Goal: Task Accomplishment & Management: Use online tool/utility

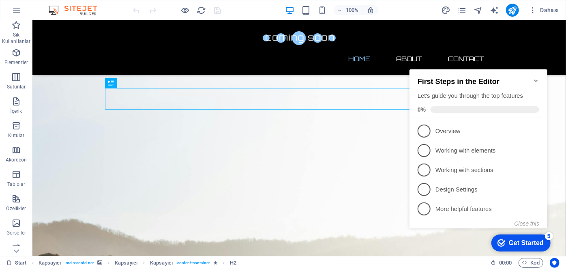
click at [532, 72] on div "First Steps in the Editor Let's guide you through the top features 0%" at bounding box center [478, 93] width 138 height 49
click at [535, 79] on icon "Minimize checklist" at bounding box center [536, 80] width 4 height 2
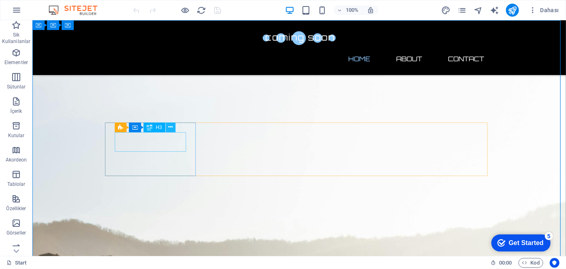
click at [170, 126] on icon at bounding box center [170, 127] width 4 height 9
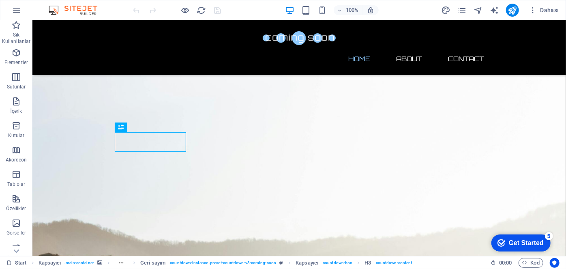
click at [25, 12] on button "button" at bounding box center [16, 9] width 19 height 19
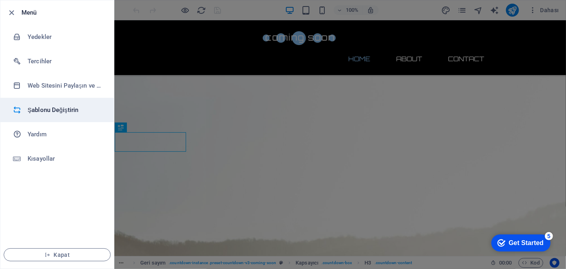
click at [64, 108] on h6 "Şablonu Değiştirin" at bounding box center [65, 110] width 75 height 10
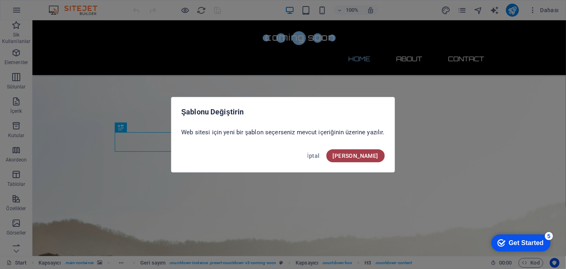
click at [374, 157] on span "Onayla" at bounding box center [355, 156] width 45 height 6
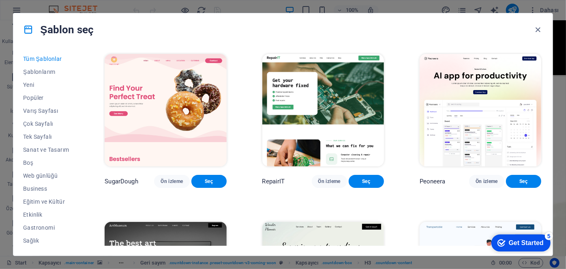
scroll to position [73, 0]
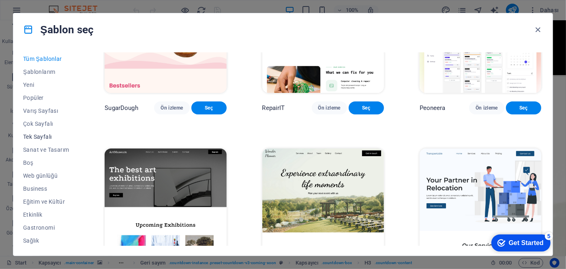
click at [29, 135] on span "Tek Sayfalı" at bounding box center [46, 136] width 46 height 6
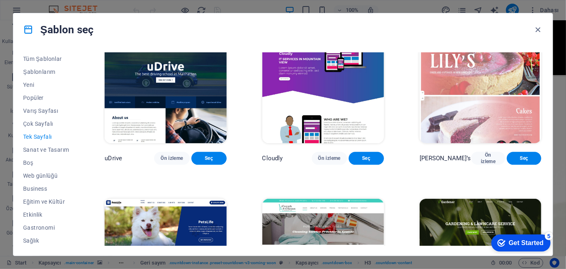
scroll to position [2544, 0]
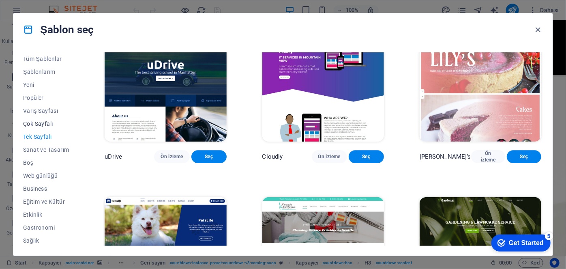
click at [39, 126] on span "Çok Sayfalı" at bounding box center [46, 123] width 46 height 6
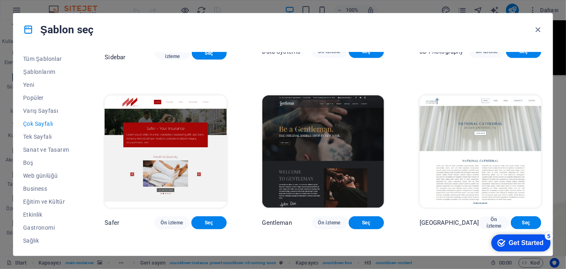
scroll to position [1807, 0]
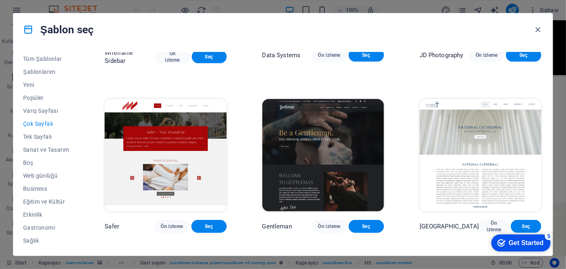
click at [38, 123] on span "Çok Sayfalı" at bounding box center [46, 123] width 46 height 6
click at [37, 136] on span "Tek Sayfalı" at bounding box center [46, 136] width 46 height 6
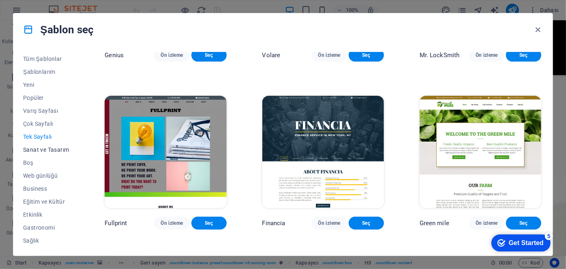
click at [37, 148] on span "Sanat ve Tasarım" at bounding box center [46, 149] width 46 height 6
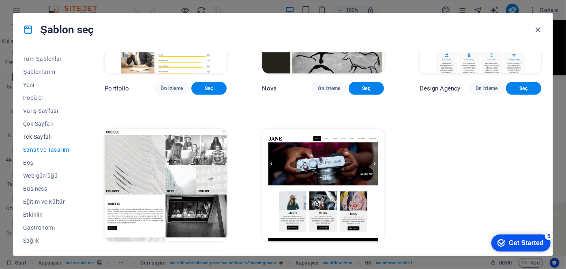
click at [37, 136] on span "Tek Sayfalı" at bounding box center [46, 136] width 46 height 6
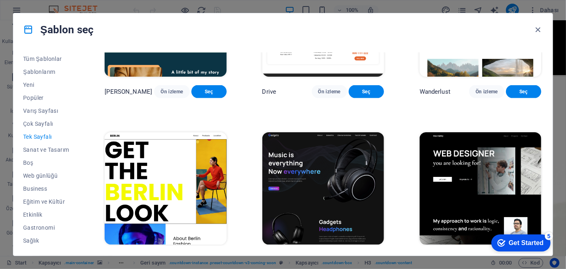
scroll to position [1807, 0]
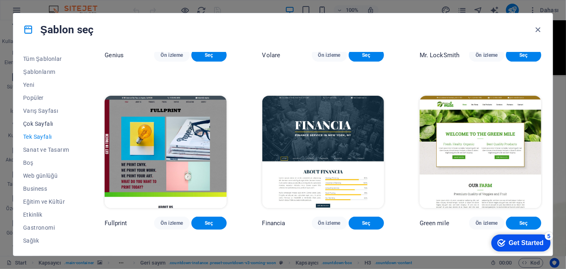
click at [39, 122] on span "Çok Sayfalı" at bounding box center [46, 123] width 46 height 6
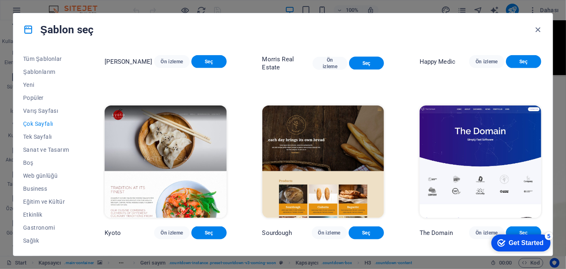
scroll to position [2175, 0]
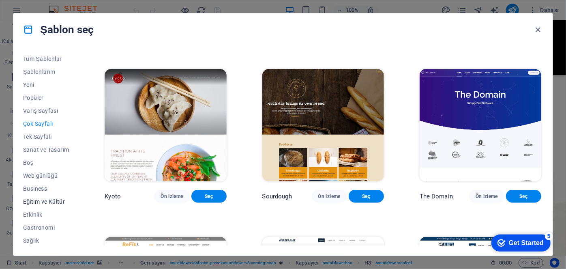
click at [35, 199] on span "Eğitim ve Kültür" at bounding box center [46, 201] width 46 height 6
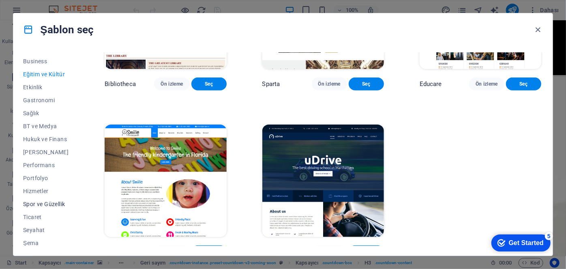
scroll to position [131, 0]
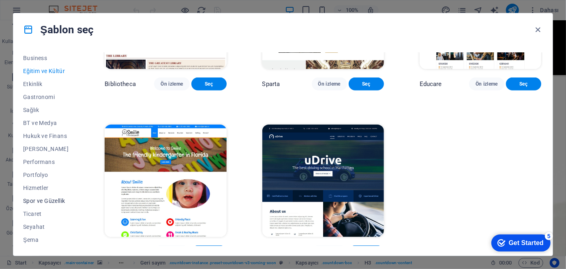
click at [41, 200] on span "Spor ve Güzellik" at bounding box center [46, 201] width 46 height 6
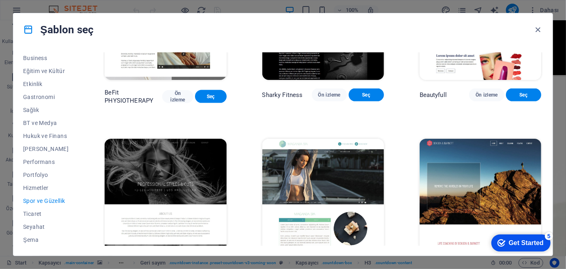
scroll to position [602, 0]
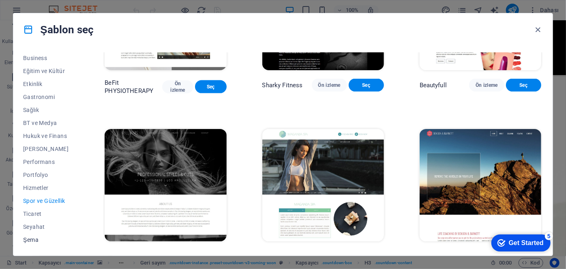
click at [35, 240] on span "Şema" at bounding box center [46, 239] width 46 height 6
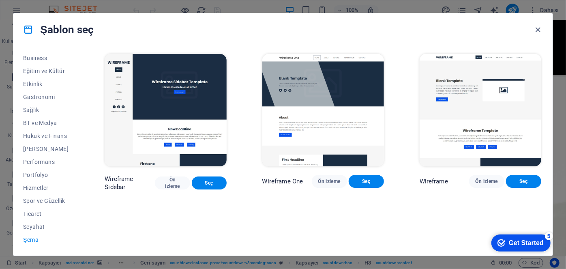
click at [34, 233] on button "Şema" at bounding box center [46, 239] width 46 height 13
click at [35, 227] on span "Seyahat" at bounding box center [46, 226] width 46 height 6
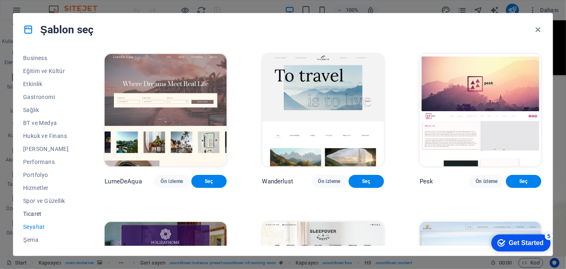
click at [36, 214] on span "Ticaret" at bounding box center [46, 214] width 46 height 6
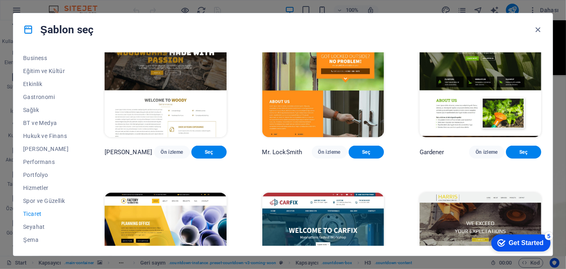
scroll to position [221, 0]
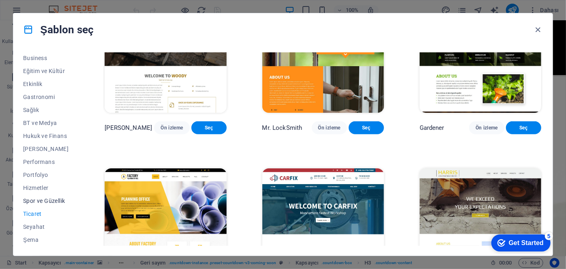
click at [35, 199] on span "Spor ve Güzellik" at bounding box center [46, 201] width 46 height 6
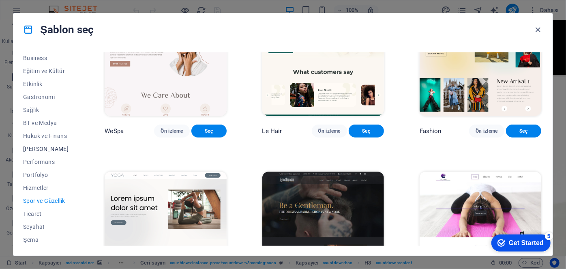
click at [52, 148] on span "Kâr Amacı Gütmeyen" at bounding box center [46, 149] width 46 height 6
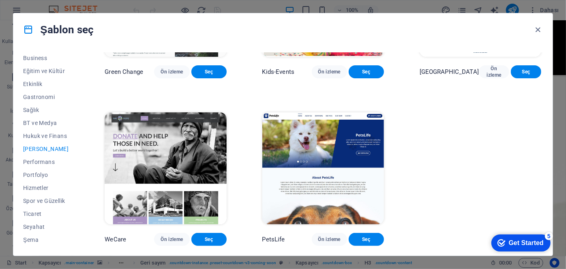
scroll to position [0, 0]
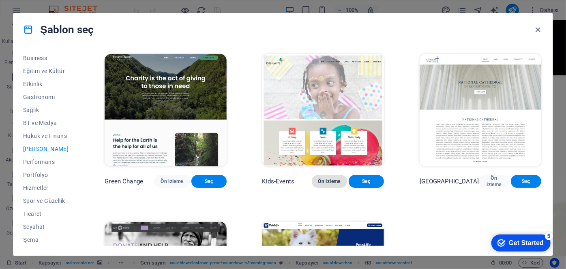
click at [339, 178] on span "Ön izleme" at bounding box center [329, 181] width 22 height 6
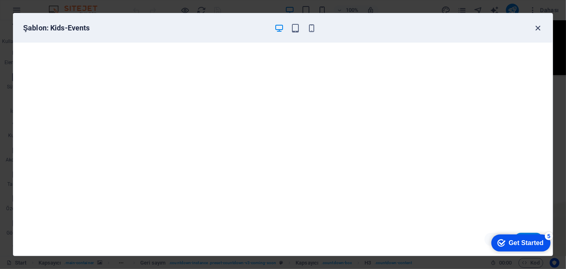
click at [537, 28] on icon "button" at bounding box center [538, 28] width 9 height 9
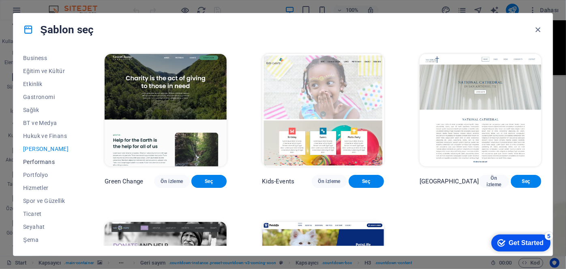
click at [43, 163] on span "Performans" at bounding box center [46, 162] width 46 height 6
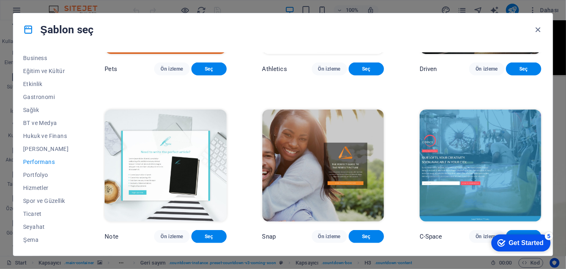
scroll to position [479, 0]
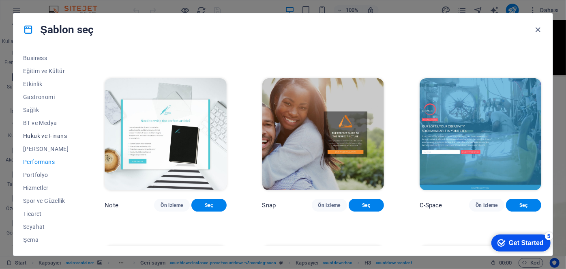
click at [51, 133] on span "Hukuk ve Finans" at bounding box center [46, 136] width 46 height 6
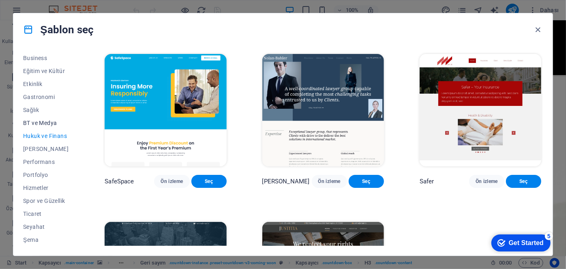
click at [47, 126] on button "BT ve Medya" at bounding box center [46, 122] width 46 height 13
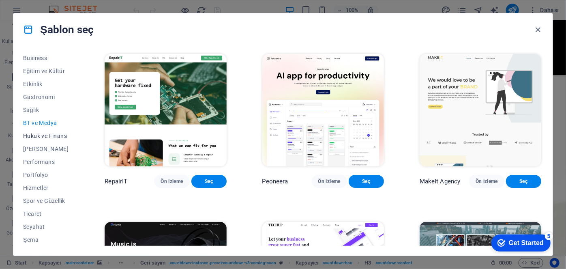
click at [43, 133] on span "Hukuk ve Finans" at bounding box center [46, 136] width 46 height 6
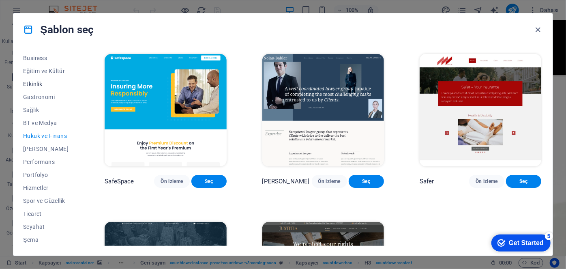
click at [35, 86] on span "Etkinlik" at bounding box center [46, 84] width 46 height 6
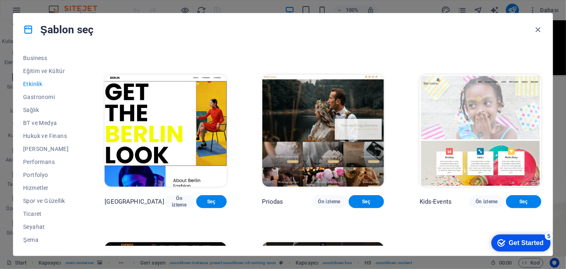
scroll to position [184, 0]
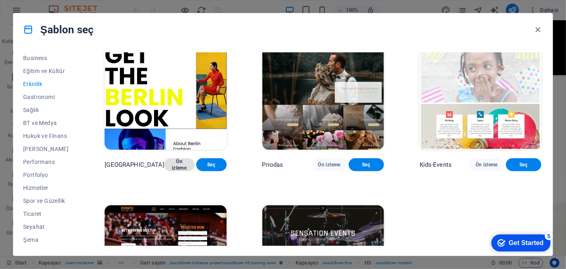
click at [175, 158] on span "Ön izleme" at bounding box center [179, 164] width 17 height 13
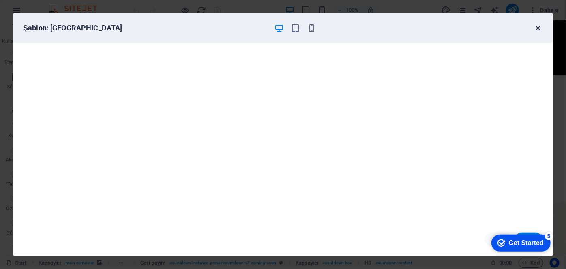
click at [539, 28] on icon "button" at bounding box center [538, 28] width 9 height 9
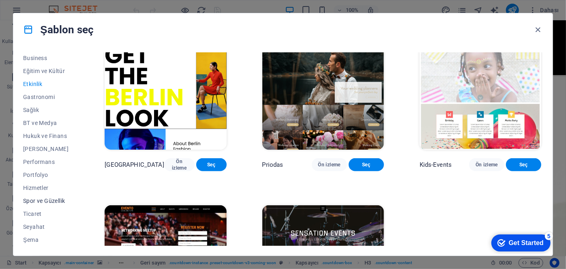
click at [43, 202] on span "Spor ve Güzellik" at bounding box center [46, 201] width 46 height 6
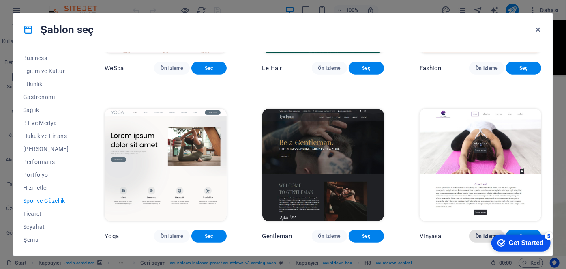
scroll to position [295, 0]
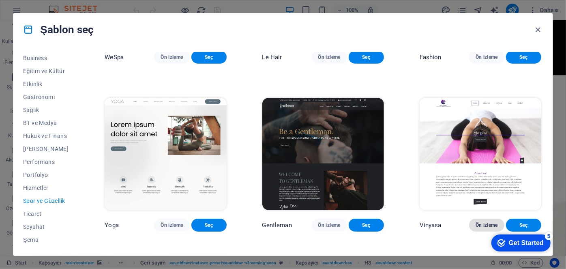
click at [483, 222] on span "Ön izleme" at bounding box center [487, 225] width 22 height 6
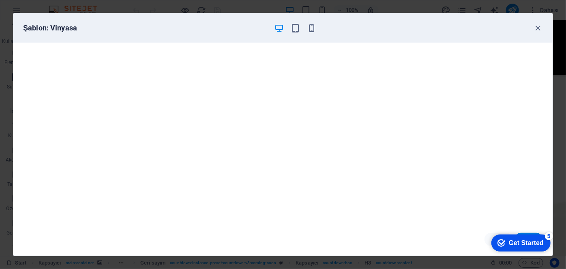
click at [516, 241] on div "Get Started" at bounding box center [526, 242] width 35 height 7
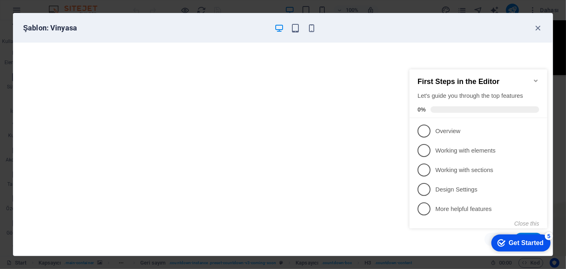
click at [535, 79] on icon "Minimize checklist" at bounding box center [536, 80] width 4 height 2
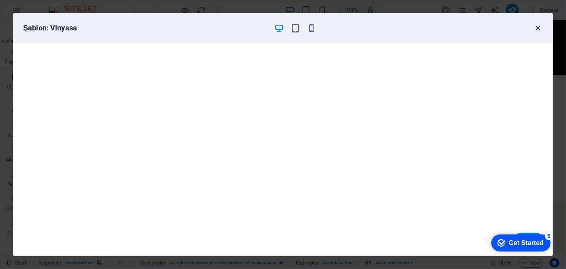
click at [541, 31] on icon "button" at bounding box center [538, 28] width 9 height 9
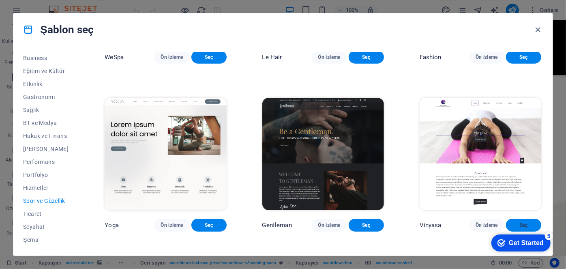
click at [524, 222] on span "Seç" at bounding box center [524, 225] width 22 height 6
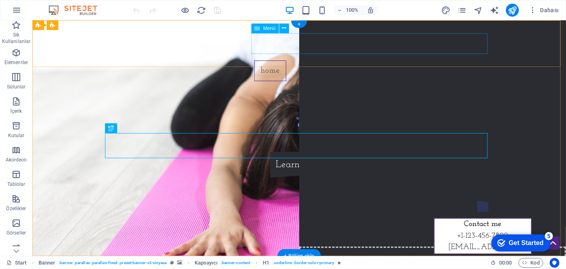
click at [312, 60] on nav "Home About us Vinyasa Class Contact" at bounding box center [298, 70] width 383 height 21
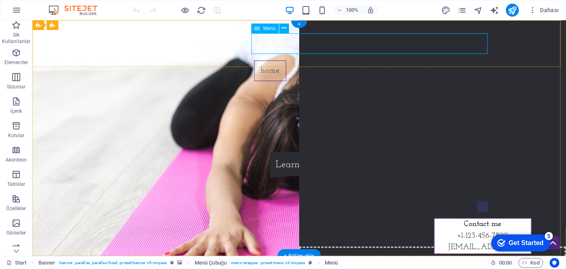
click at [473, 60] on nav "Home About us Vinyasa Class Contact" at bounding box center [298, 70] width 383 height 21
click at [466, 60] on nav "Home About us Vinyasa Class Contact" at bounding box center [298, 70] width 383 height 21
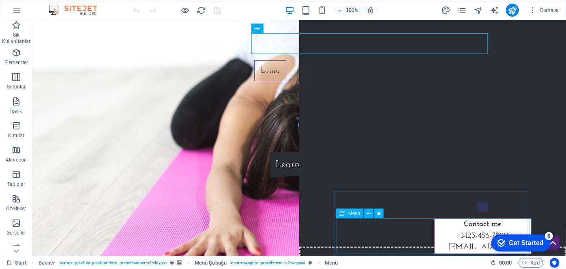
click at [434, 241] on div "Contact me [PHONE_NUMBER] [EMAIL_ADDRESS]" at bounding box center [482, 236] width 97 height 36
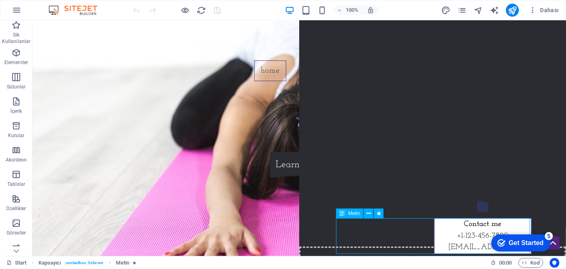
click at [457, 236] on span "+1-123-456-7890" at bounding box center [483, 236] width 52 height 8
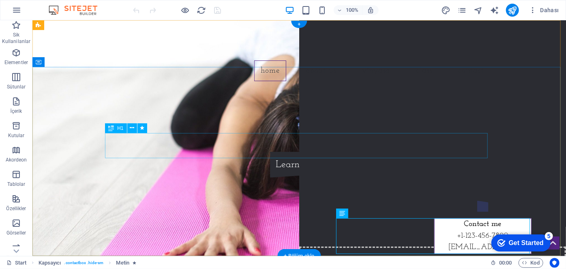
click at [309, 145] on div "[DOMAIN_NAME]" at bounding box center [298, 133] width 383 height 26
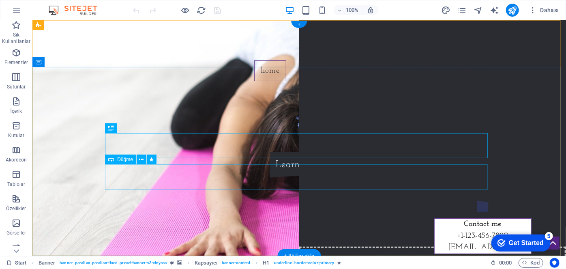
click at [307, 176] on div "Learn more" at bounding box center [298, 164] width 383 height 26
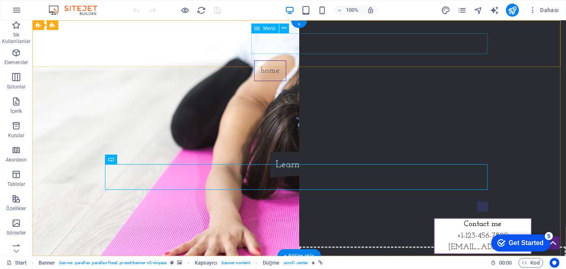
click at [311, 60] on nav "Home About us Vinyasa Class Contact" at bounding box center [298, 70] width 383 height 21
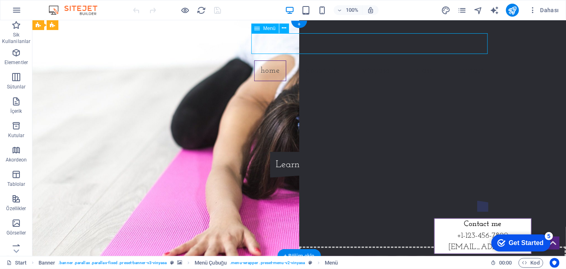
click at [313, 60] on nav "Home About us Vinyasa Class Contact" at bounding box center [298, 70] width 383 height 21
select select
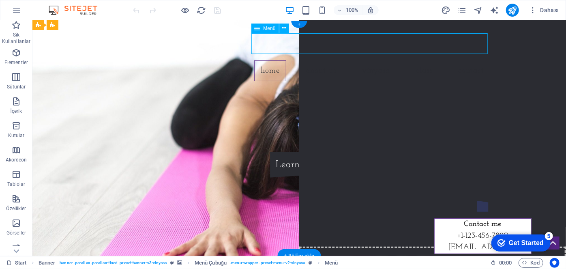
select select
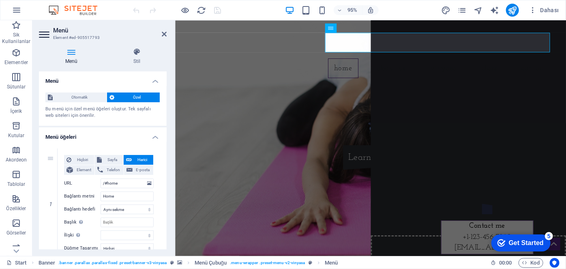
click at [167, 36] on aside "Menü Element #ed-905517793 Menü Stil Menü Otomatik Özel Bu menü için özel menü …" at bounding box center [103, 138] width 143 height 236
click at [163, 34] on icon at bounding box center [164, 34] width 5 height 6
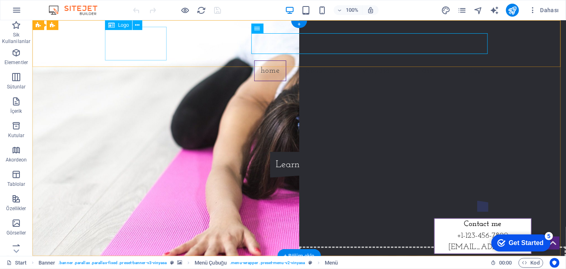
click at [131, 40] on div at bounding box center [298, 43] width 383 height 34
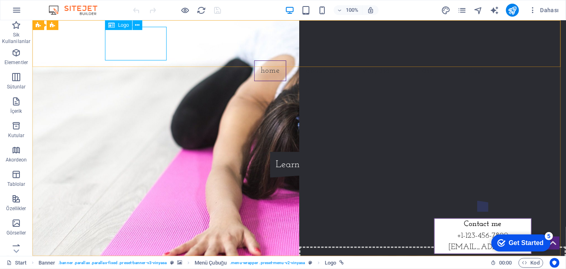
click at [136, 44] on div at bounding box center [298, 43] width 383 height 34
select select "px"
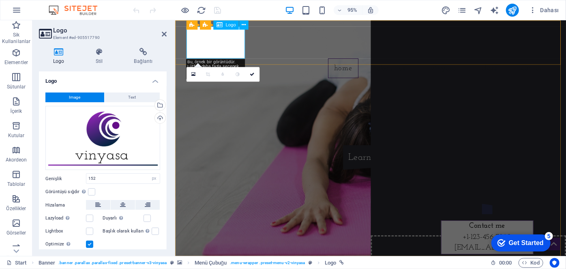
click at [218, 39] on div at bounding box center [380, 44] width 383 height 34
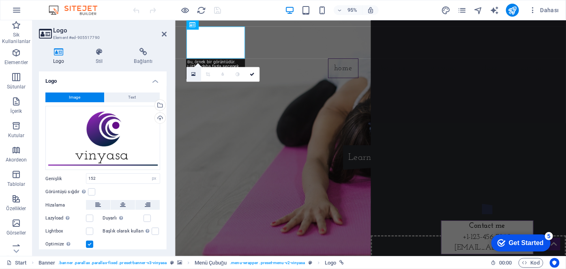
click at [196, 77] on link at bounding box center [193, 74] width 15 height 15
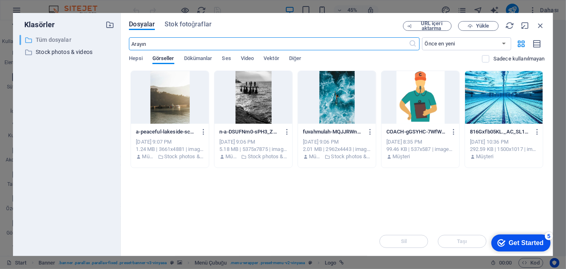
click at [61, 37] on p "Tüm dosyalar" at bounding box center [68, 39] width 64 height 9
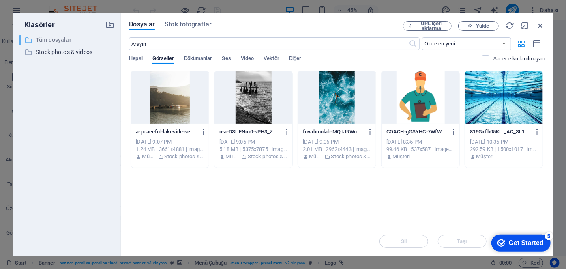
click at [61, 37] on p "Tüm dosyalar" at bounding box center [68, 39] width 64 height 9
click at [33, 37] on div "​ Tüm dosyalar Tüm dosyalar" at bounding box center [59, 40] width 80 height 10
click at [157, 46] on input "text" at bounding box center [269, 43] width 280 height 13
click at [138, 56] on span "Hepsi" at bounding box center [135, 59] width 13 height 11
click at [488, 26] on span "Yükle" at bounding box center [482, 26] width 13 height 5
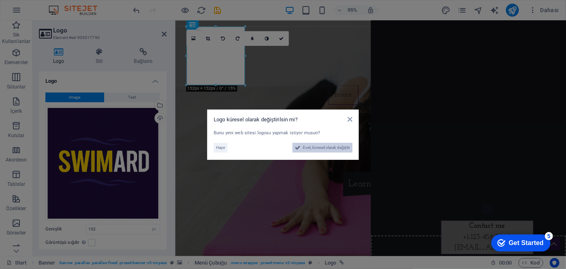
click at [317, 146] on span "Evet, küresel olarak değiştir" at bounding box center [326, 148] width 47 height 10
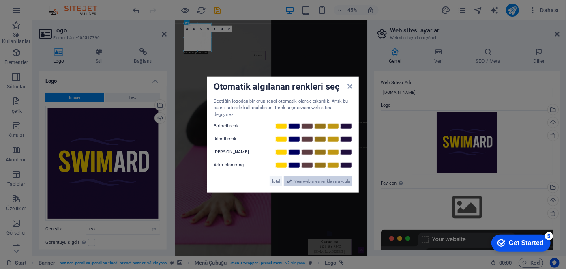
click at [324, 178] on span "Yeni web sitesi renklerini uygula" at bounding box center [322, 181] width 56 height 10
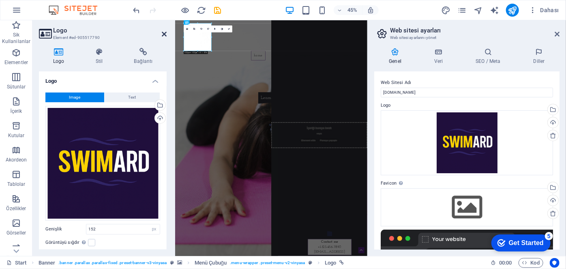
click at [166, 34] on icon at bounding box center [164, 34] width 5 height 6
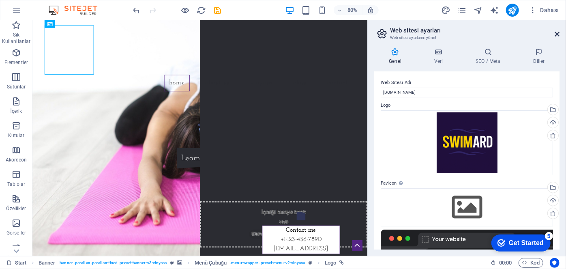
click at [559, 34] on icon at bounding box center [557, 34] width 5 height 6
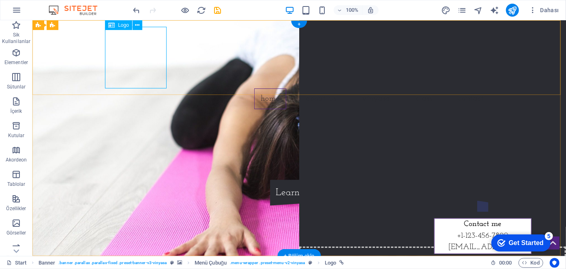
click at [150, 60] on div at bounding box center [298, 57] width 383 height 62
click at [119, 63] on div at bounding box center [298, 57] width 383 height 62
select select "px"
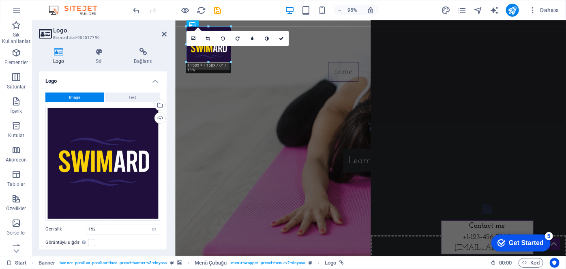
drag, startPoint x: 244, startPoint y: 86, endPoint x: 219, endPoint y: 50, distance: 43.7
type input "100"
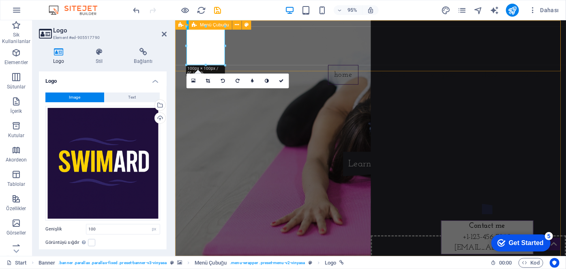
click at [257, 59] on div "Home About us Vinyasa Class Contact" at bounding box center [381, 57] width 412 height 74
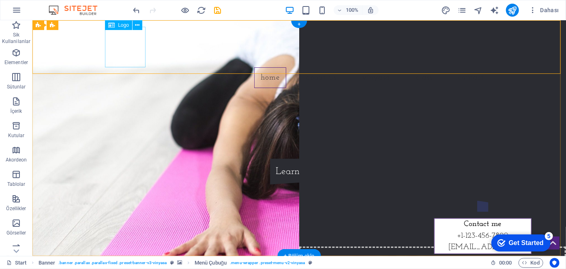
click at [131, 45] on div at bounding box center [298, 46] width 383 height 41
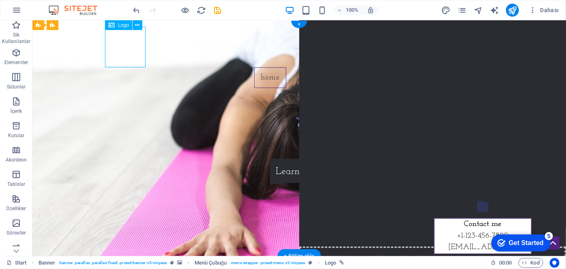
click at [131, 45] on div at bounding box center [298, 46] width 383 height 41
select select "px"
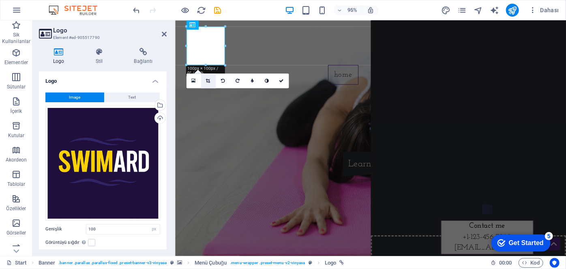
click at [207, 80] on icon at bounding box center [208, 80] width 4 height 4
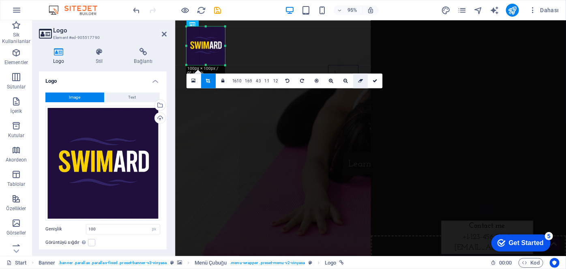
click at [361, 81] on icon at bounding box center [360, 80] width 5 height 4
click at [209, 79] on icon at bounding box center [208, 80] width 4 height 4
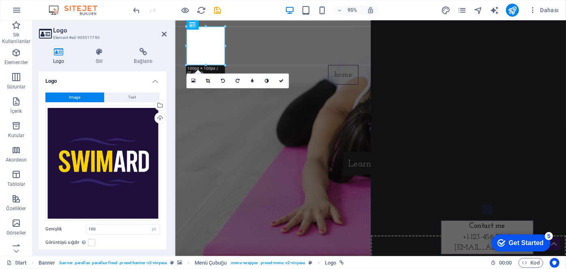
click at [209, 79] on icon at bounding box center [208, 80] width 4 height 4
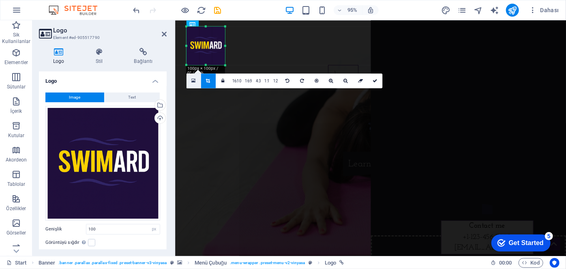
click at [196, 82] on icon at bounding box center [193, 80] width 4 height 5
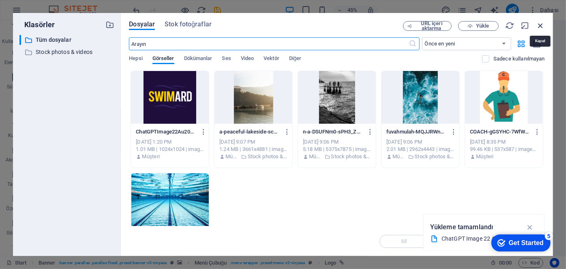
click at [539, 24] on icon "button" at bounding box center [540, 25] width 9 height 9
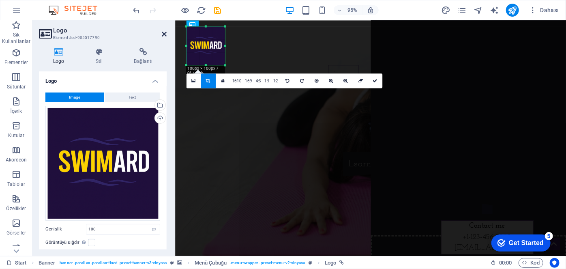
click at [165, 34] on icon at bounding box center [164, 34] width 5 height 6
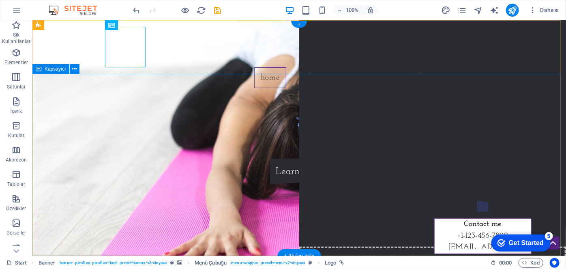
click at [530, 98] on div "[DOMAIN_NAME] Learn more" at bounding box center [299, 155] width 534 height 122
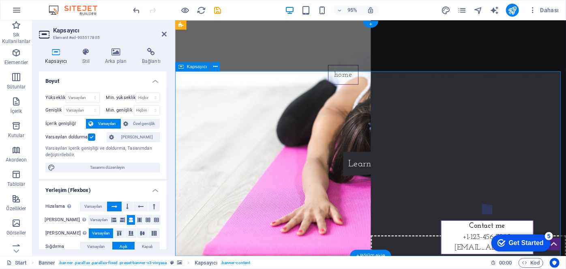
click at [241, 106] on div "[DOMAIN_NAME] Learn more" at bounding box center [381, 156] width 412 height 122
click at [116, 52] on icon at bounding box center [116, 52] width 34 height 8
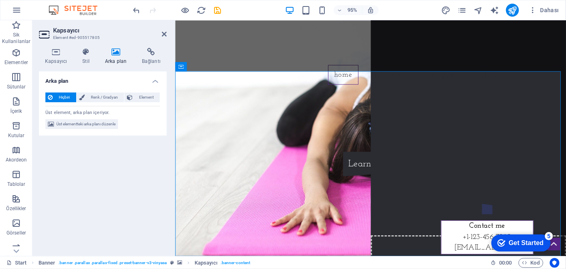
click at [86, 126] on span "Üst elementteki arka planı düzenle" at bounding box center [85, 124] width 59 height 10
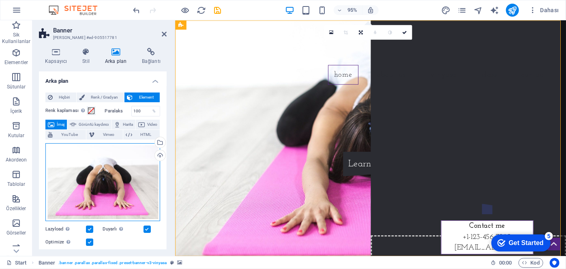
click at [87, 172] on div "Dosyaları buraya sürükleyin, dosyaları seçmek için tıklayın veya Dosyalardan ya…" at bounding box center [102, 182] width 115 height 78
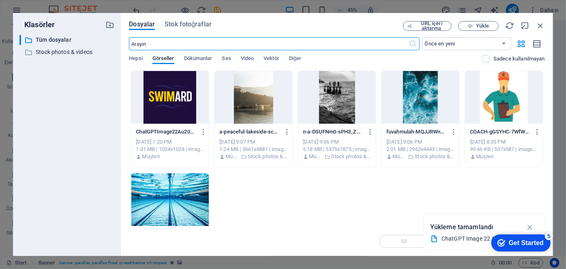
click at [176, 206] on div at bounding box center [170, 199] width 78 height 53
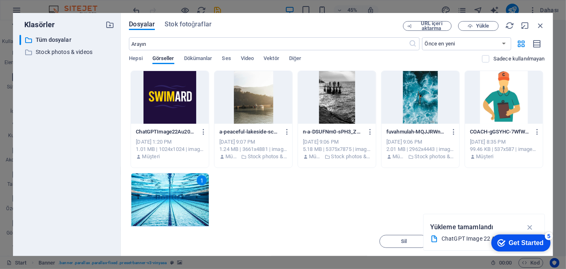
click at [176, 206] on div "1" at bounding box center [170, 199] width 78 height 53
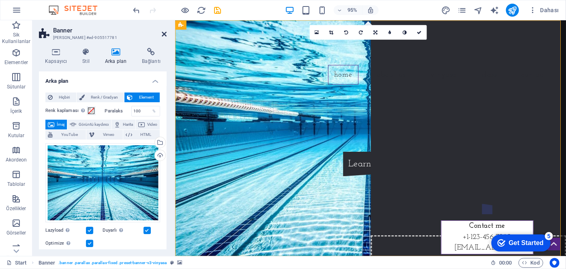
click at [162, 33] on icon at bounding box center [164, 34] width 5 height 6
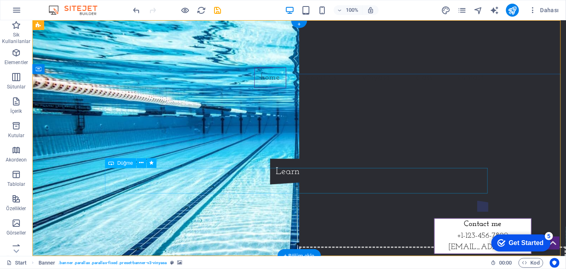
click at [291, 177] on div "Learn more" at bounding box center [298, 171] width 383 height 26
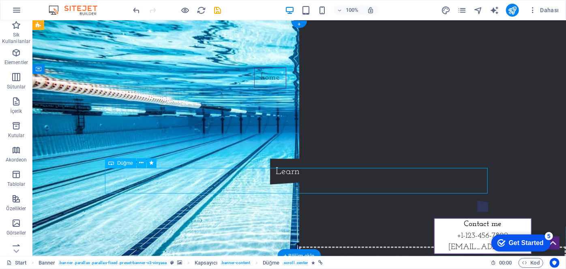
click at [290, 180] on div "Learn more" at bounding box center [298, 171] width 383 height 26
click at [290, 182] on div "Learn more" at bounding box center [298, 171] width 383 height 26
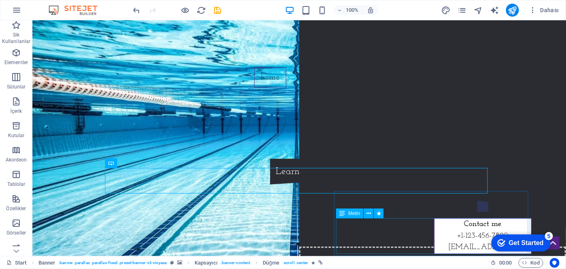
click at [457, 233] on span "+1-123-456-7890" at bounding box center [483, 236] width 52 height 8
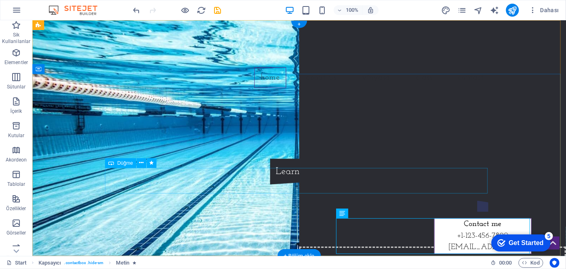
click at [297, 184] on div "Learn more" at bounding box center [298, 171] width 383 height 26
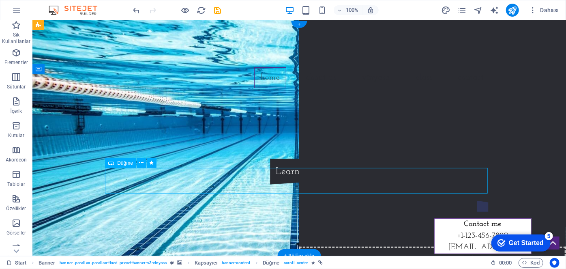
click at [297, 184] on div "Learn more" at bounding box center [298, 171] width 383 height 26
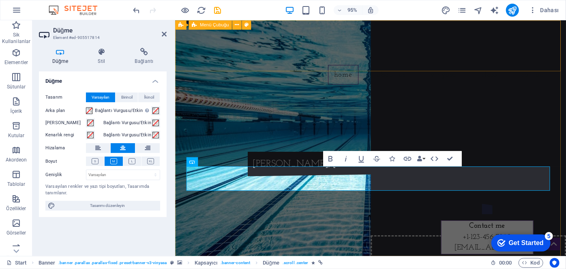
click at [404, 73] on div "Home About us Vinyasa Class Contact" at bounding box center [381, 57] width 412 height 74
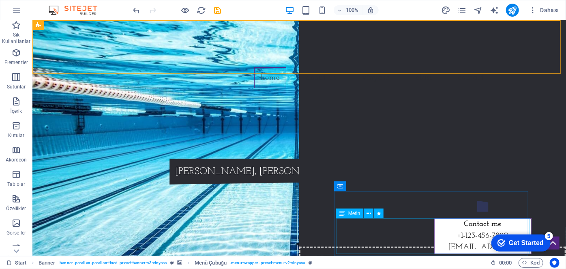
click at [457, 234] on span "+1-123-456-7890" at bounding box center [483, 236] width 52 height 8
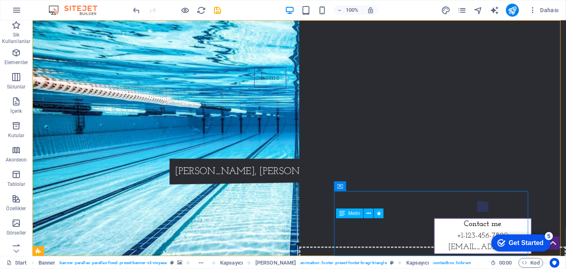
click at [457, 234] on span "+1-123-456-7890" at bounding box center [483, 236] width 52 height 8
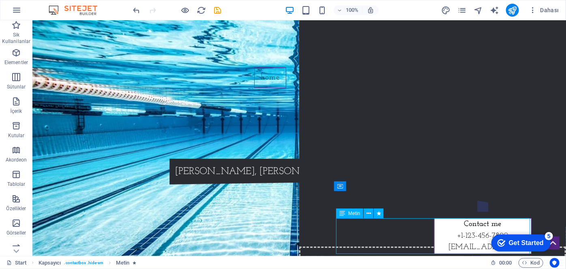
click at [457, 234] on span "+1-123-456-7890" at bounding box center [483, 236] width 52 height 8
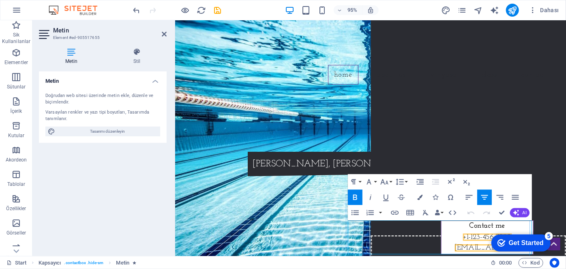
click at [485, 245] on p "+1-123-456-7890" at bounding box center [503, 249] width 97 height 12
drag, startPoint x: 487, startPoint y: 246, endPoint x: 445, endPoint y: 246, distance: 42.6
click at [455, 246] on p "+1-123-456-7890" at bounding box center [503, 249] width 97 height 12
click at [488, 259] on link "[EMAIL_ADDRESS]" at bounding box center [503, 260] width 69 height 8
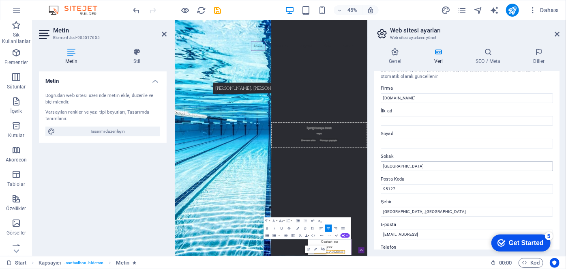
scroll to position [37, 0]
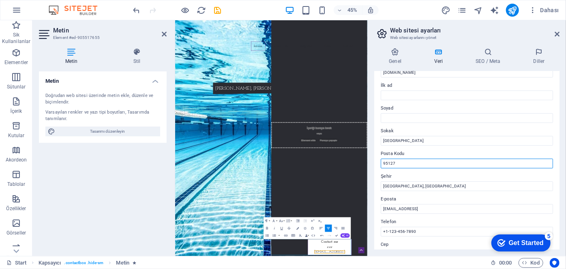
drag, startPoint x: 597, startPoint y: 184, endPoint x: 577, endPoint y: 336, distance: 153.3
drag, startPoint x: 398, startPoint y: 164, endPoint x: 378, endPoint y: 161, distance: 20.5
click at [378, 161] on div "Bu web sitesi için iletişim verileri. Bu, web sitesinde her yerde [DEMOGRAPHIC_…" at bounding box center [466, 160] width 185 height 178
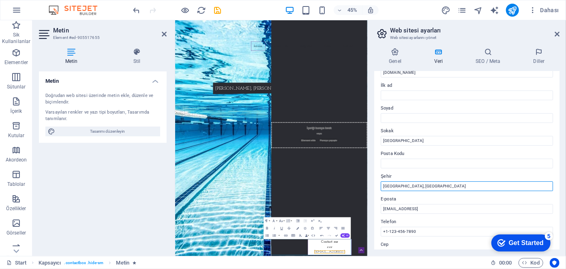
drag, startPoint x: 417, startPoint y: 185, endPoint x: 377, endPoint y: 182, distance: 40.3
click at [377, 182] on div "Bu web sitesi için iletişim verileri. Bu, web sitesinde her yerde [DEMOGRAPHIC_…" at bounding box center [466, 160] width 185 height 178
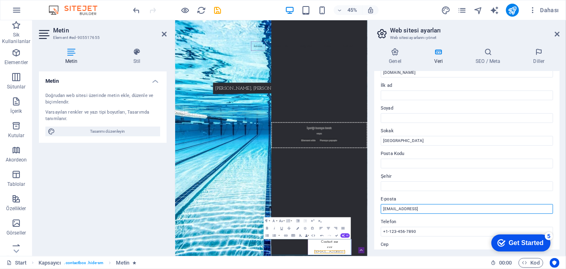
drag, startPoint x: 485, startPoint y: 207, endPoint x: 376, endPoint y: 207, distance: 108.7
click at [376, 207] on div "Bu web sitesi için iletişim verileri. Bu, web sitesinde her yerde [DEMOGRAPHIC_…" at bounding box center [466, 160] width 185 height 178
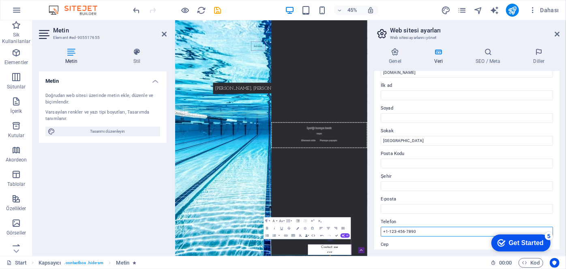
drag, startPoint x: 603, startPoint y: 251, endPoint x: 596, endPoint y: 487, distance: 236.6
drag, startPoint x: 424, startPoint y: 230, endPoint x: 378, endPoint y: 228, distance: 45.5
click at [378, 228] on div "Bu web sitesi için iletişim verileri. Bu, web sitesinde her yerde [DEMOGRAPHIC_…" at bounding box center [466, 160] width 185 height 178
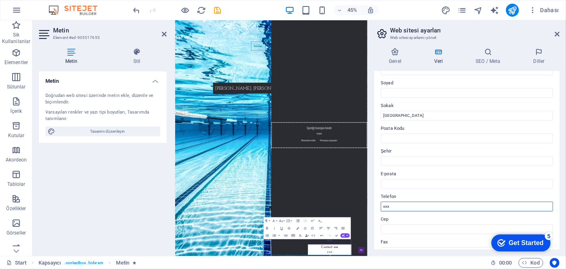
scroll to position [73, 0]
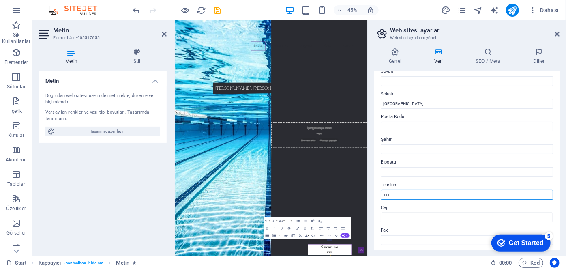
type input "xxx"
click at [424, 218] on input "Cep" at bounding box center [467, 218] width 172 height 10
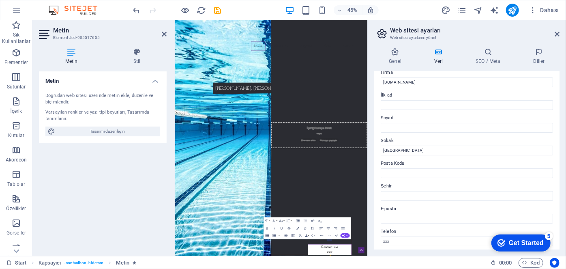
scroll to position [0, 0]
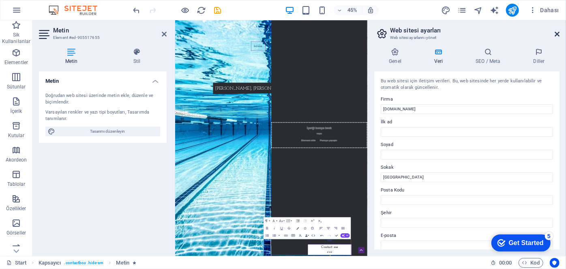
type input "xxx"
click at [558, 34] on icon at bounding box center [557, 34] width 5 height 6
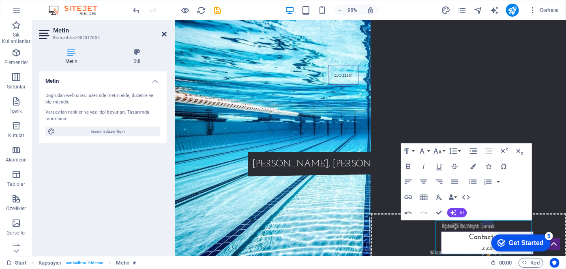
click at [165, 31] on icon at bounding box center [164, 34] width 5 height 6
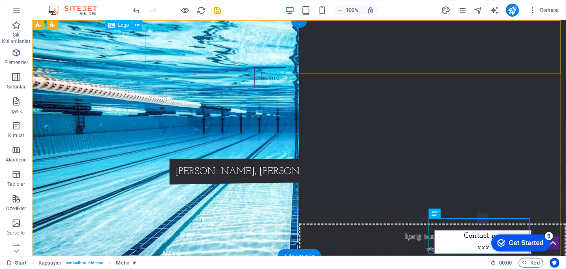
click at [127, 47] on div at bounding box center [298, 46] width 383 height 41
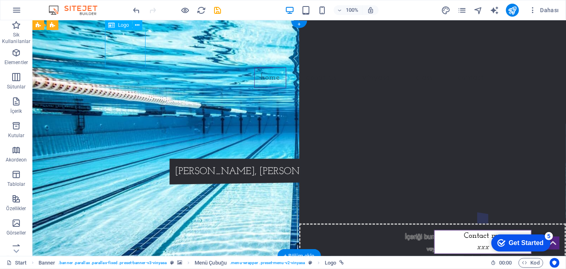
click at [128, 45] on div at bounding box center [298, 46] width 383 height 41
select select "px"
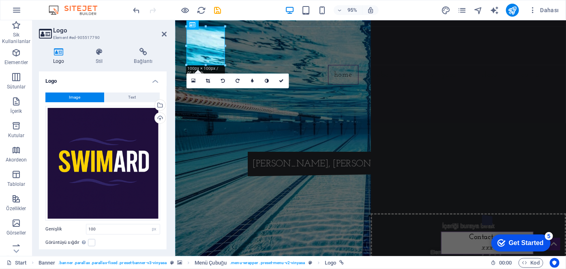
click at [65, 55] on icon at bounding box center [58, 52] width 39 height 8
click at [197, 81] on link at bounding box center [193, 80] width 15 height 15
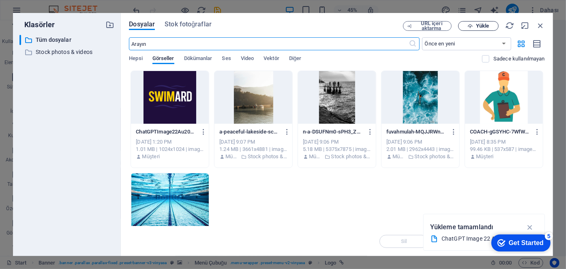
click at [486, 28] on span "Yükle" at bounding box center [482, 26] width 13 height 5
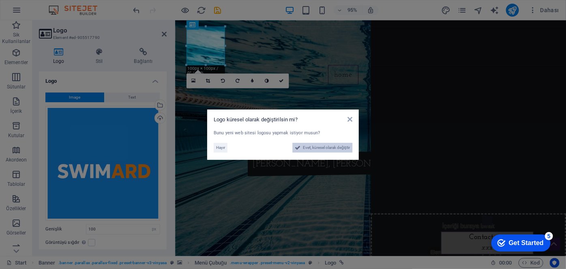
click at [335, 150] on span "Evet, küresel olarak değiştir" at bounding box center [326, 148] width 47 height 10
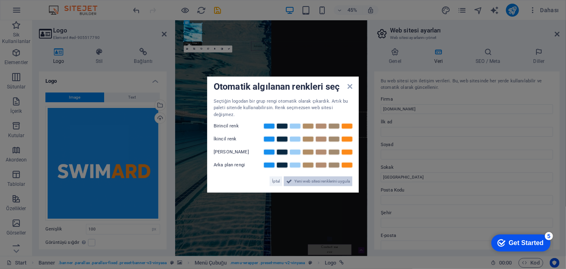
click at [330, 179] on span "Yeni web sitesi renklerini uygula" at bounding box center [322, 181] width 56 height 10
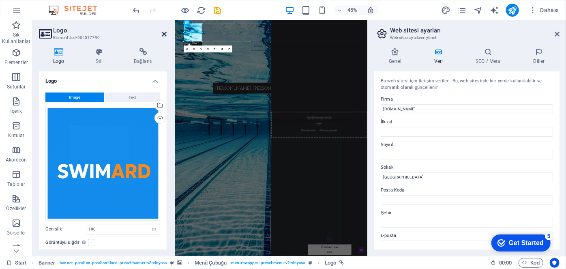
click at [166, 32] on icon at bounding box center [164, 34] width 5 height 6
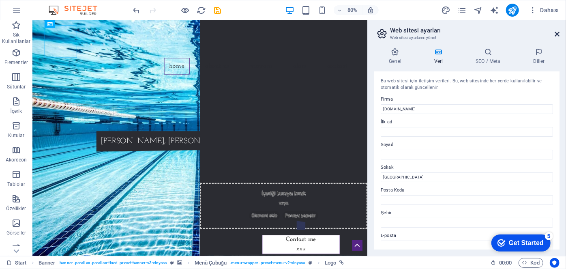
click at [557, 36] on icon at bounding box center [557, 34] width 5 height 6
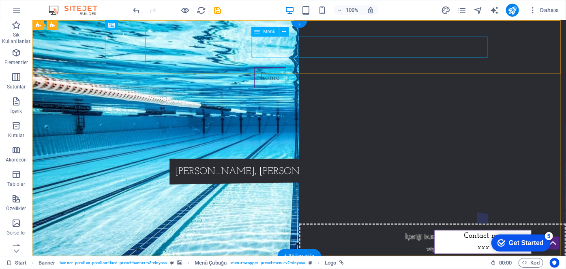
click at [275, 67] on nav "Home About us Vinyasa Class Contact" at bounding box center [298, 77] width 383 height 21
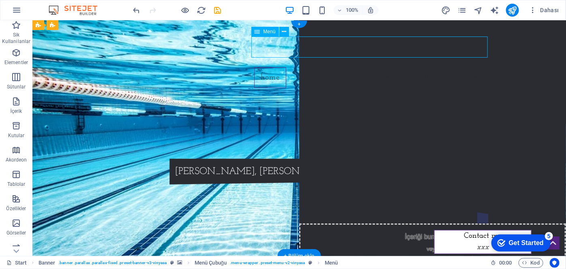
click at [269, 67] on nav "Home About us Vinyasa Class Contact" at bounding box center [298, 77] width 383 height 21
select select
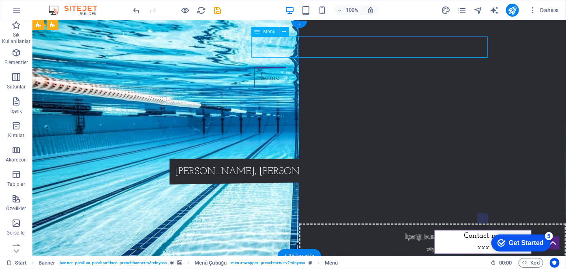
select select
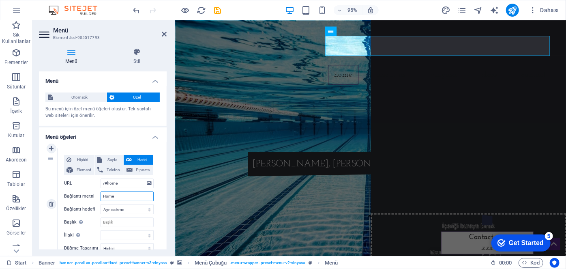
drag, startPoint x: 141, startPoint y: 195, endPoint x: 78, endPoint y: 194, distance: 63.3
click at [78, 194] on div "Bağlantı metni Home" at bounding box center [109, 196] width 90 height 10
type input "a"
select select
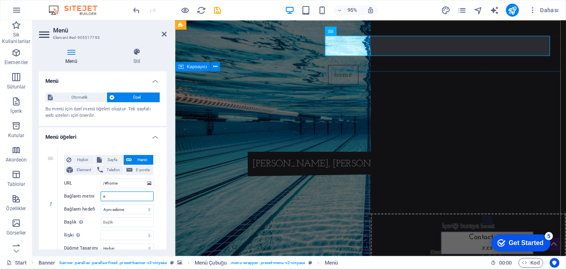
select select
type input "an"
select select
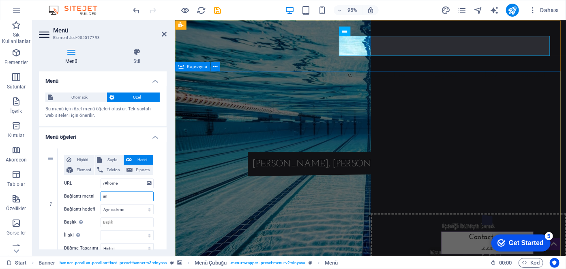
select select
type input "Anasayfa"
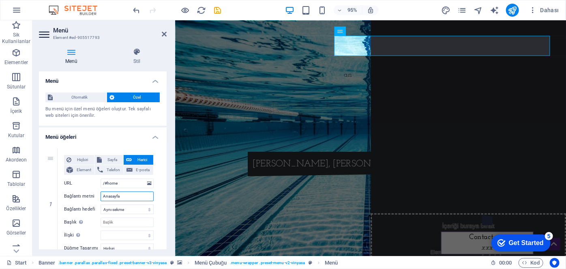
select select
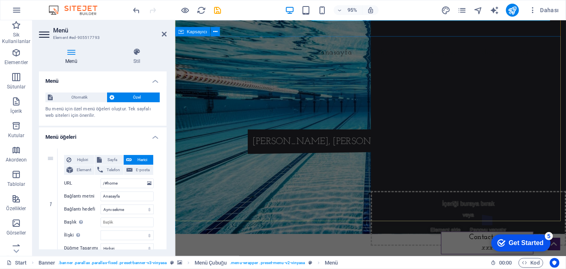
scroll to position [37, 0]
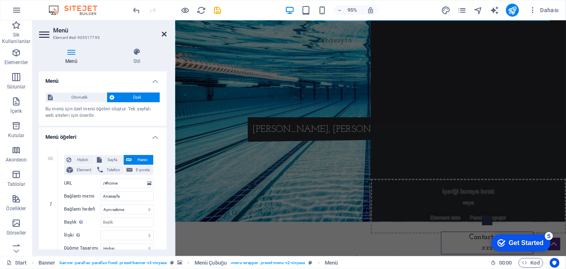
click at [166, 31] on icon at bounding box center [164, 34] width 5 height 6
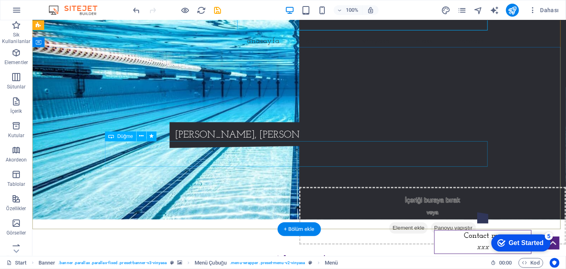
scroll to position [0, 0]
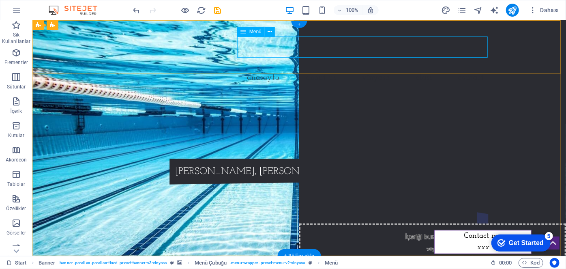
click at [314, 67] on nav "Anasayfa About us Vinyasa Class Contact" at bounding box center [298, 77] width 383 height 21
click at [318, 67] on nav "Anasayfa About us Vinyasa Class Contact" at bounding box center [298, 77] width 383 height 21
select select
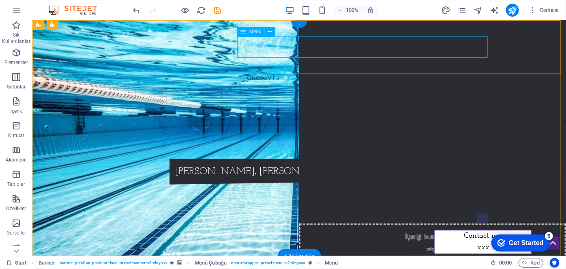
select select
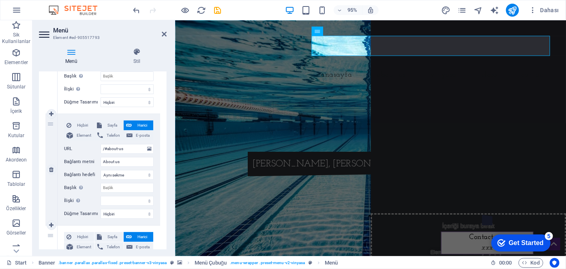
scroll to position [147, 0]
click at [131, 160] on input "About us" at bounding box center [127, 161] width 53 height 10
drag, startPoint x: 135, startPoint y: 160, endPoint x: 88, endPoint y: 160, distance: 47.5
click at [88, 160] on div "Bağlantı metni About us" at bounding box center [109, 161] width 90 height 10
type input "haK"
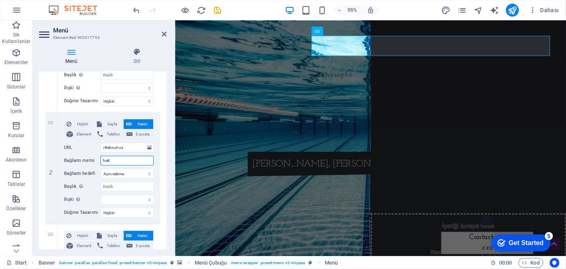
select select
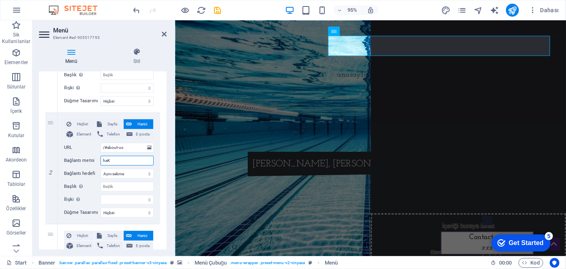
type input "Hakkında"
select select
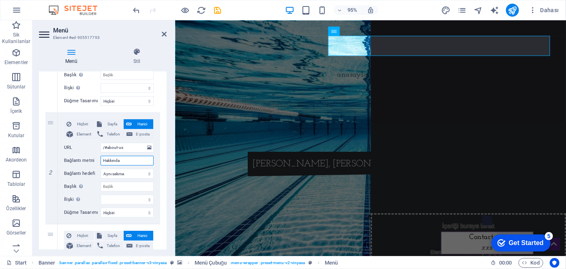
select select
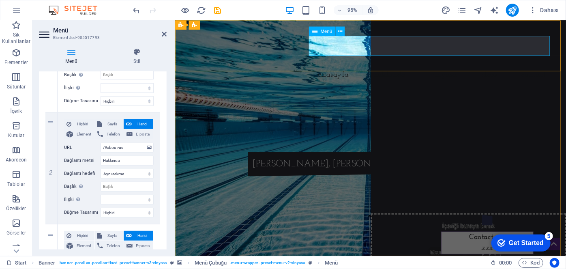
click at [454, 67] on nav "Anasayfa Hakkında Vinyasa Class Contact" at bounding box center [380, 77] width 383 height 21
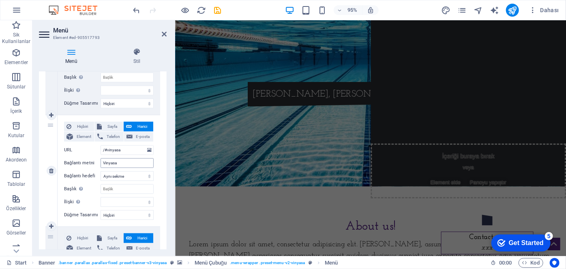
scroll to position [295, 0]
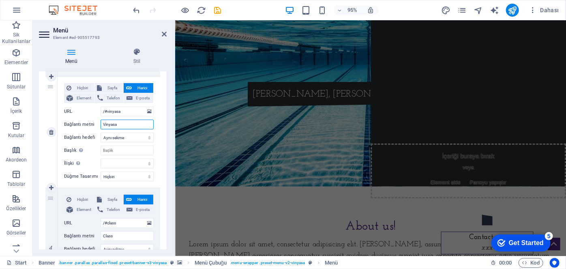
drag, startPoint x: 129, startPoint y: 123, endPoint x: 58, endPoint y: 129, distance: 71.2
click at [58, 129] on div "Hiçbiri Sayfa Harici Element Telefon E-posta Sayfa Start Subpage Legal Notice P…" at bounding box center [109, 132] width 103 height 111
type input "s"
select select
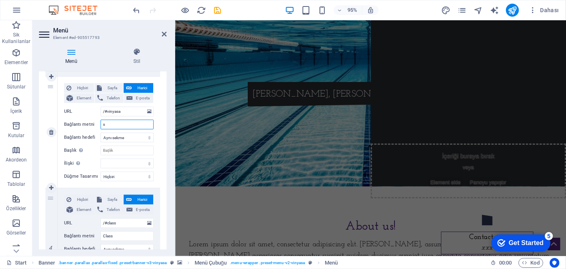
select select
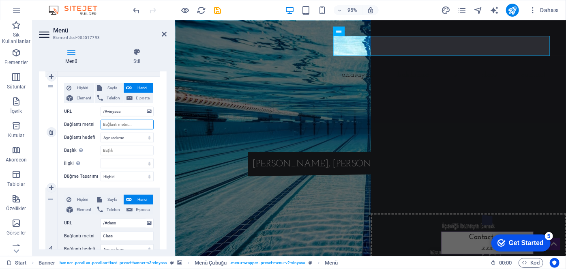
select select
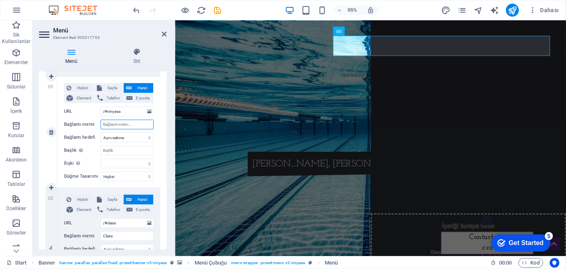
type input "S"
select select
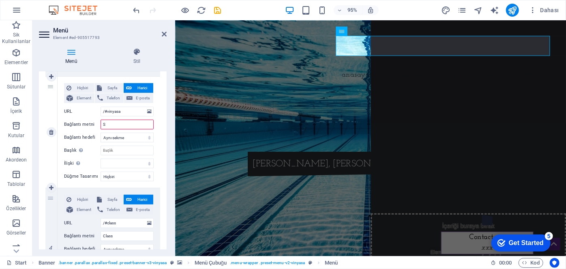
select select
type input "SWIMARDA"
select select
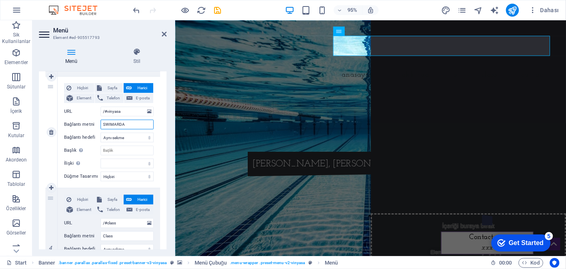
select select
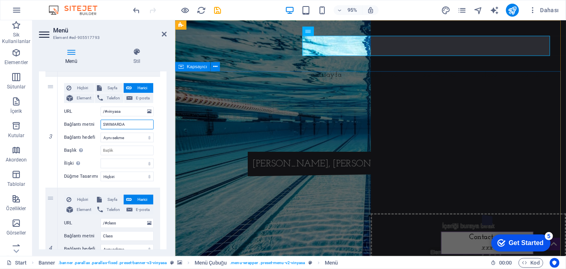
type input "SWIMARD"
select select
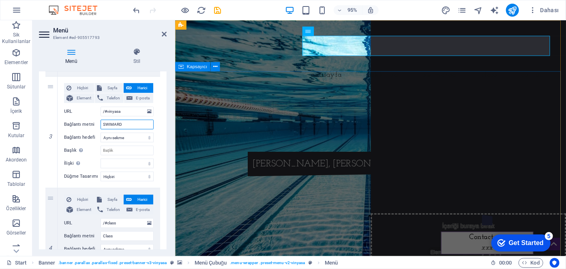
select select
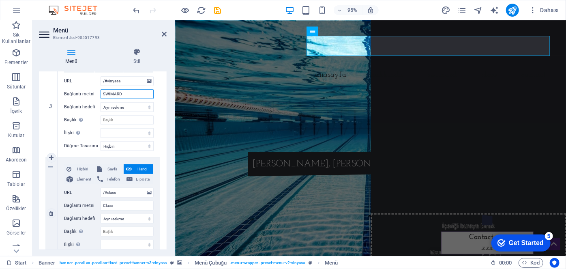
scroll to position [369, 0]
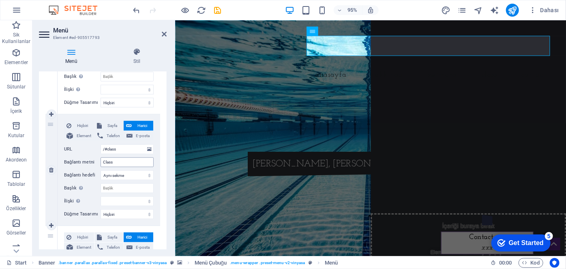
type input "SWIMARD"
drag, startPoint x: 124, startPoint y: 161, endPoint x: 79, endPoint y: 161, distance: 45.0
click at [80, 161] on div "Bağlantı metni Class" at bounding box center [109, 162] width 90 height 10
type input "s"
type input "S"
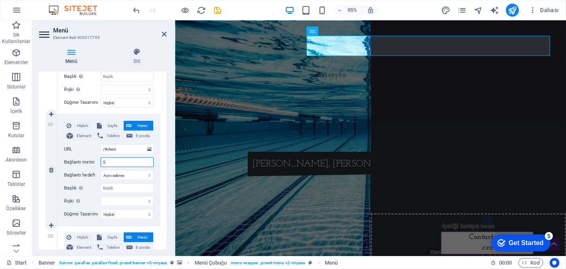
select select
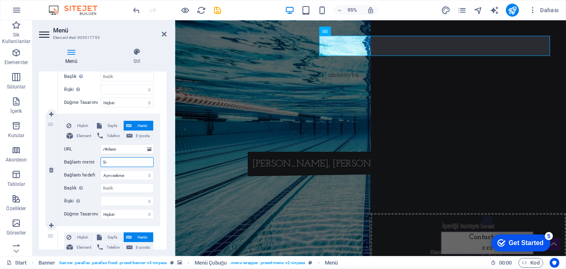
type input "Sın"
select select
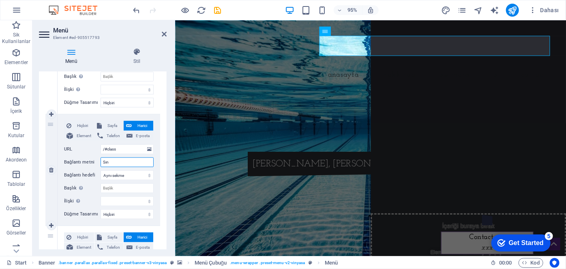
select select
type input "Sınıf"
select select
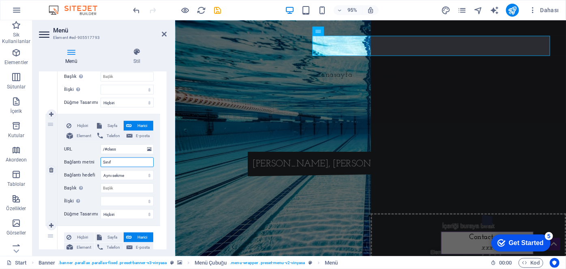
select select
type input "Sınıflar"
select select
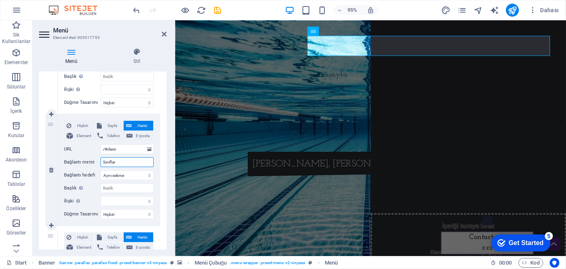
select select
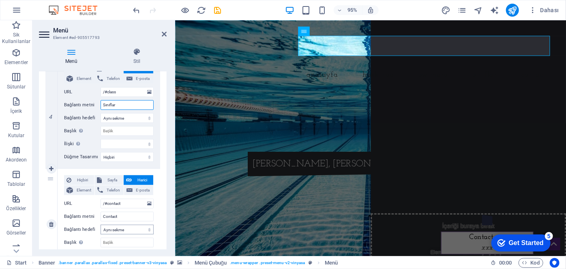
scroll to position [442, 0]
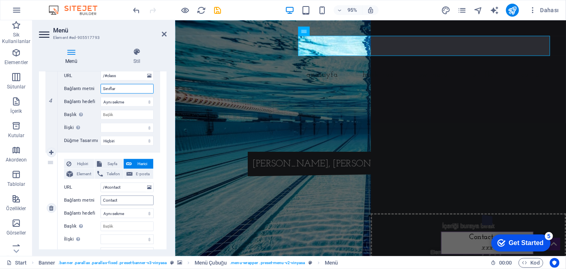
type input "Sınıflar"
drag, startPoint x: 126, startPoint y: 202, endPoint x: 78, endPoint y: 203, distance: 48.3
click at [78, 203] on div "Bağlantı metni Contact" at bounding box center [109, 201] width 90 height 10
type input "İleti"
select select
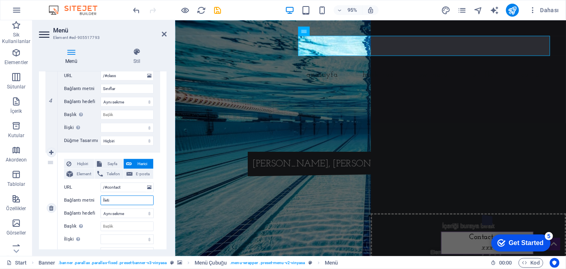
select select
type input "İletişim"
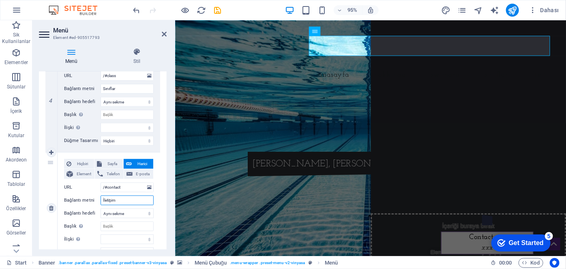
select select
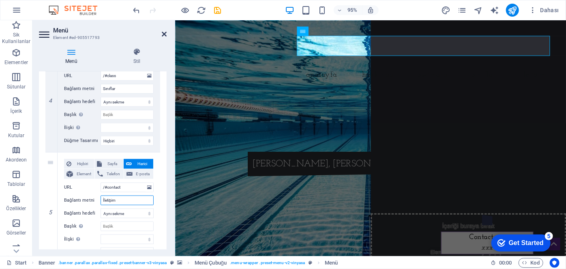
type input "İletişim"
click at [165, 32] on icon at bounding box center [164, 34] width 5 height 6
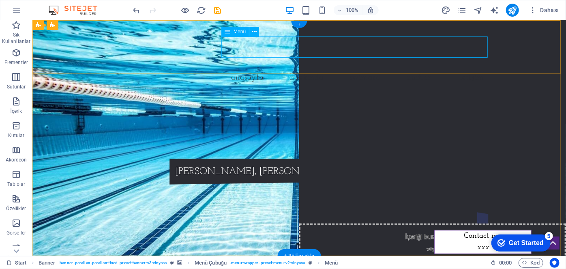
click at [329, 67] on nav "Anasayfa Hakkında SWIMARD Sınıflar İletişim" at bounding box center [298, 77] width 383 height 21
click at [335, 67] on nav "Anasayfa Hakkında SWIMARD Sınıflar İletişim" at bounding box center [298, 77] width 383 height 21
select select
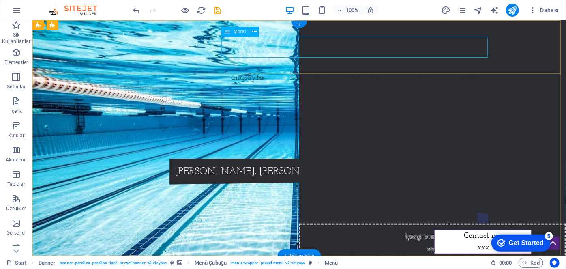
select select
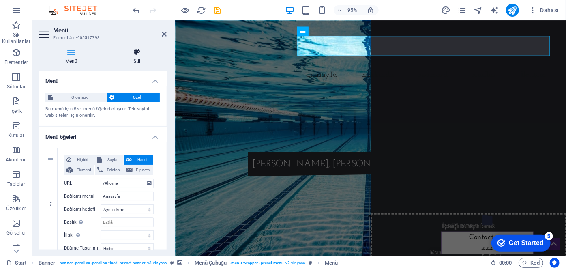
click at [138, 53] on icon at bounding box center [137, 52] width 60 height 8
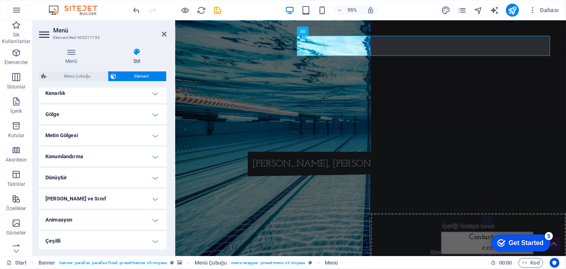
scroll to position [187, 0]
click at [97, 200] on h4 "[PERSON_NAME] ve Sınıf" at bounding box center [103, 198] width 128 height 19
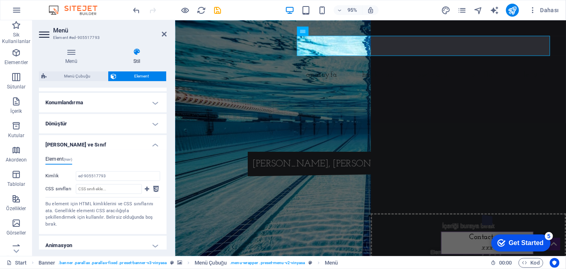
scroll to position [260, 0]
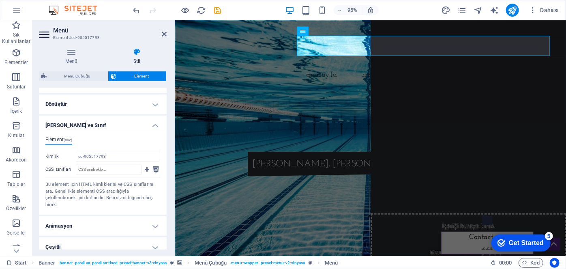
click at [95, 217] on h4 "Animasyon" at bounding box center [103, 225] width 128 height 19
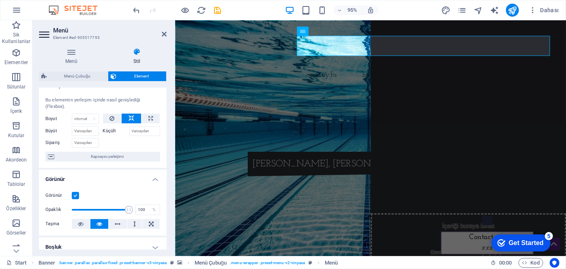
scroll to position [0, 0]
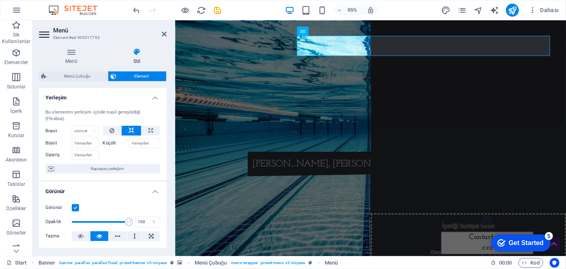
click at [154, 97] on h4 "Yerleşim" at bounding box center [103, 95] width 128 height 15
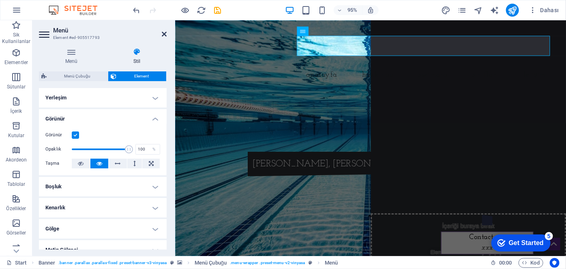
click at [164, 32] on icon at bounding box center [164, 34] width 5 height 6
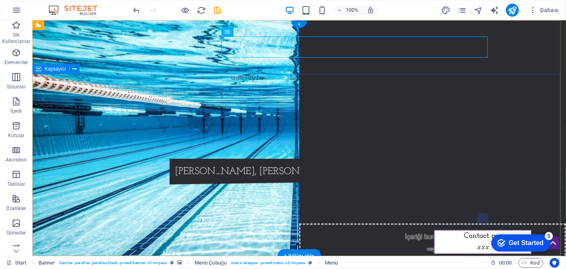
click at [193, 216] on div "[DOMAIN_NAME] [PERSON_NAME], [PERSON_NAME], [PERSON_NAME]" at bounding box center [299, 155] width 534 height 122
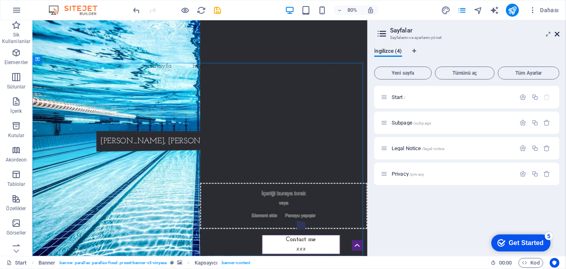
click at [557, 32] on icon at bounding box center [557, 34] width 5 height 6
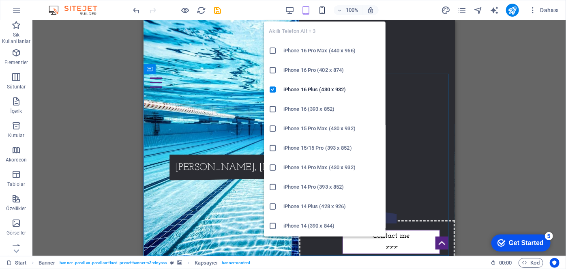
click at [324, 10] on icon "button" at bounding box center [322, 10] width 9 height 9
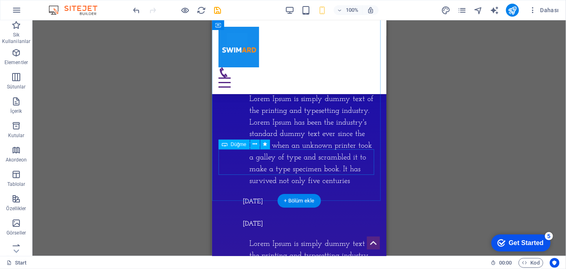
scroll to position [2544, 0]
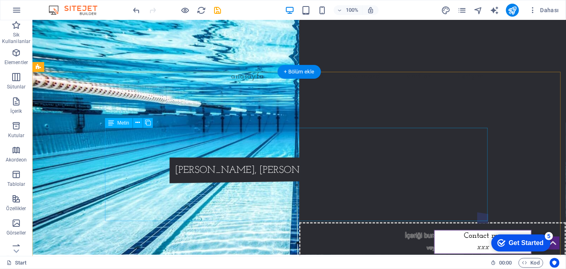
scroll to position [0, 0]
